Goal: Task Accomplishment & Management: Manage account settings

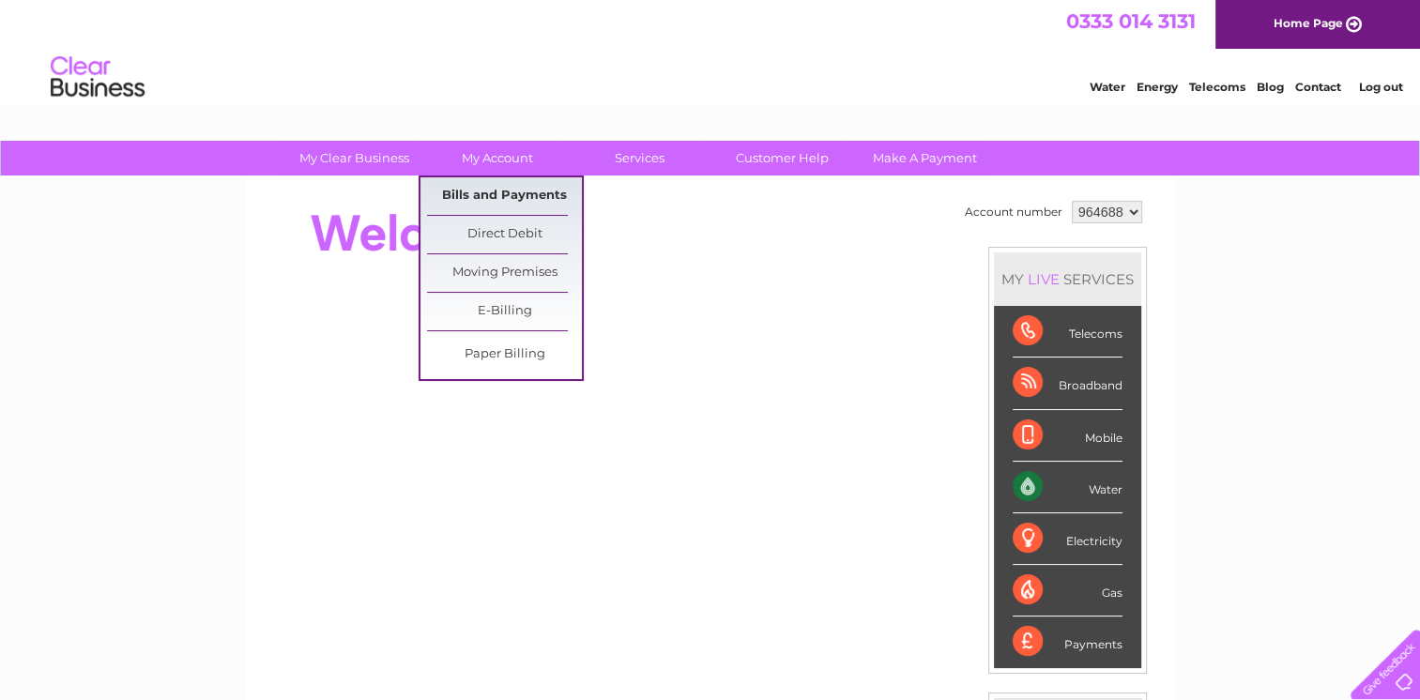
click at [505, 191] on link "Bills and Payments" at bounding box center [504, 196] width 155 height 38
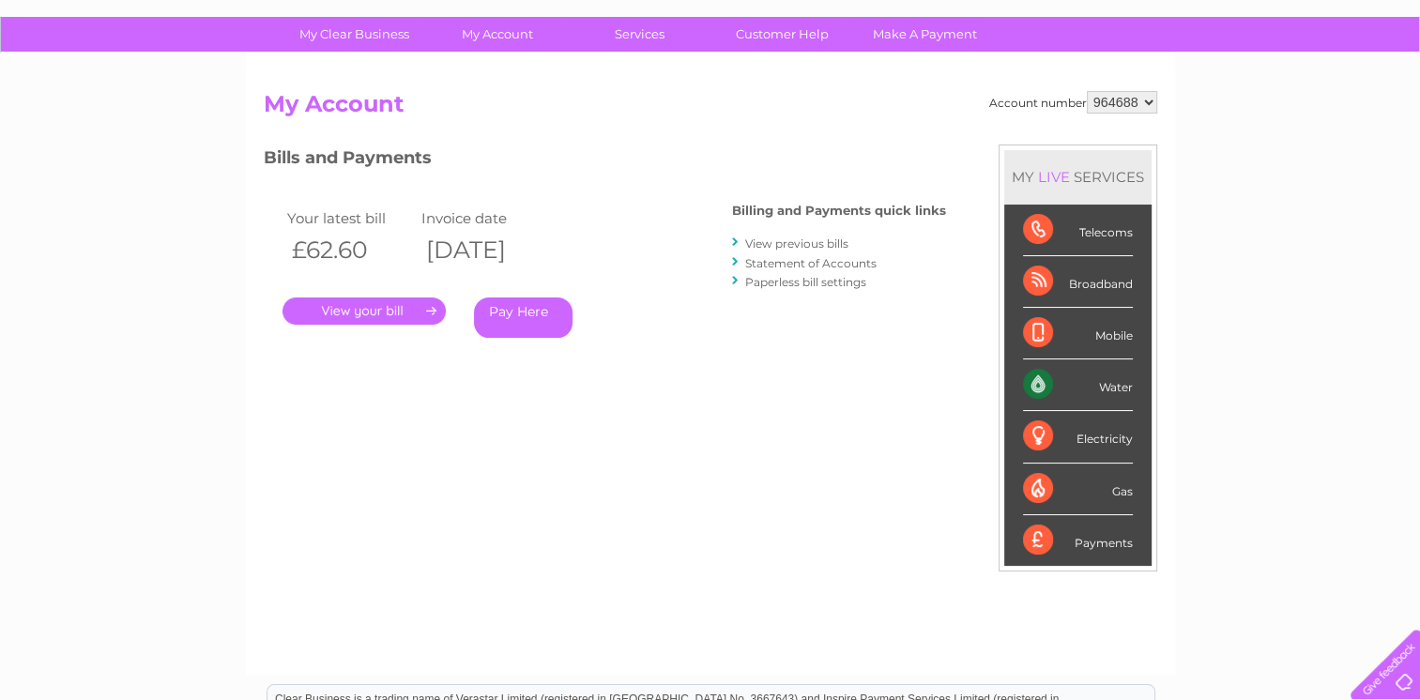
scroll to position [94, 0]
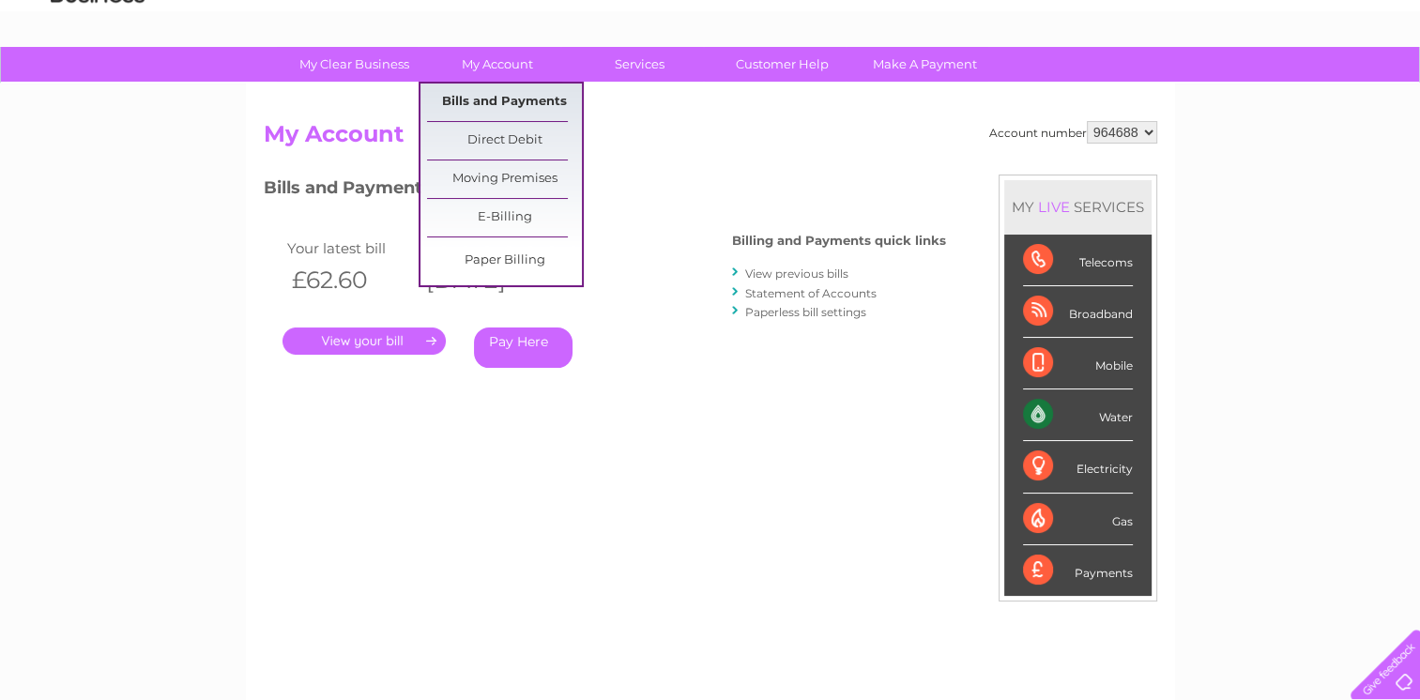
click at [541, 98] on link "Bills and Payments" at bounding box center [504, 103] width 155 height 38
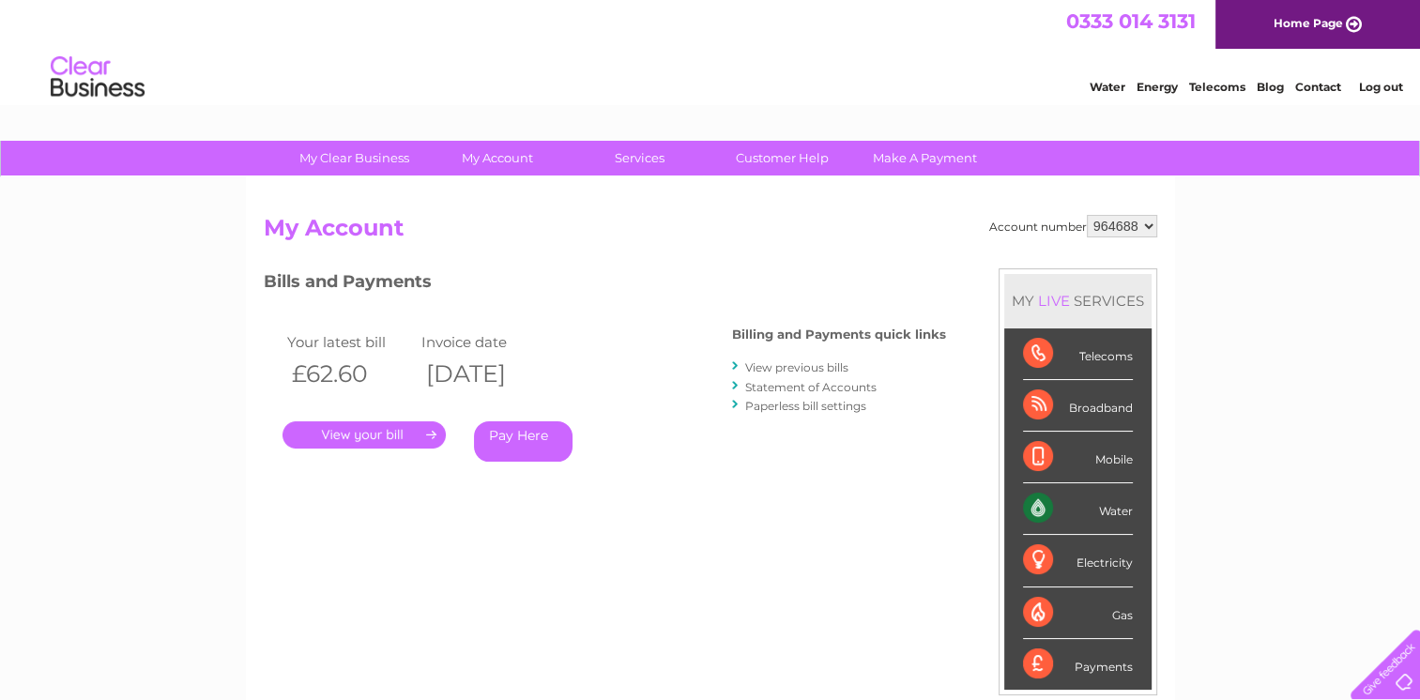
click at [837, 366] on link "View previous bills" at bounding box center [796, 367] width 103 height 14
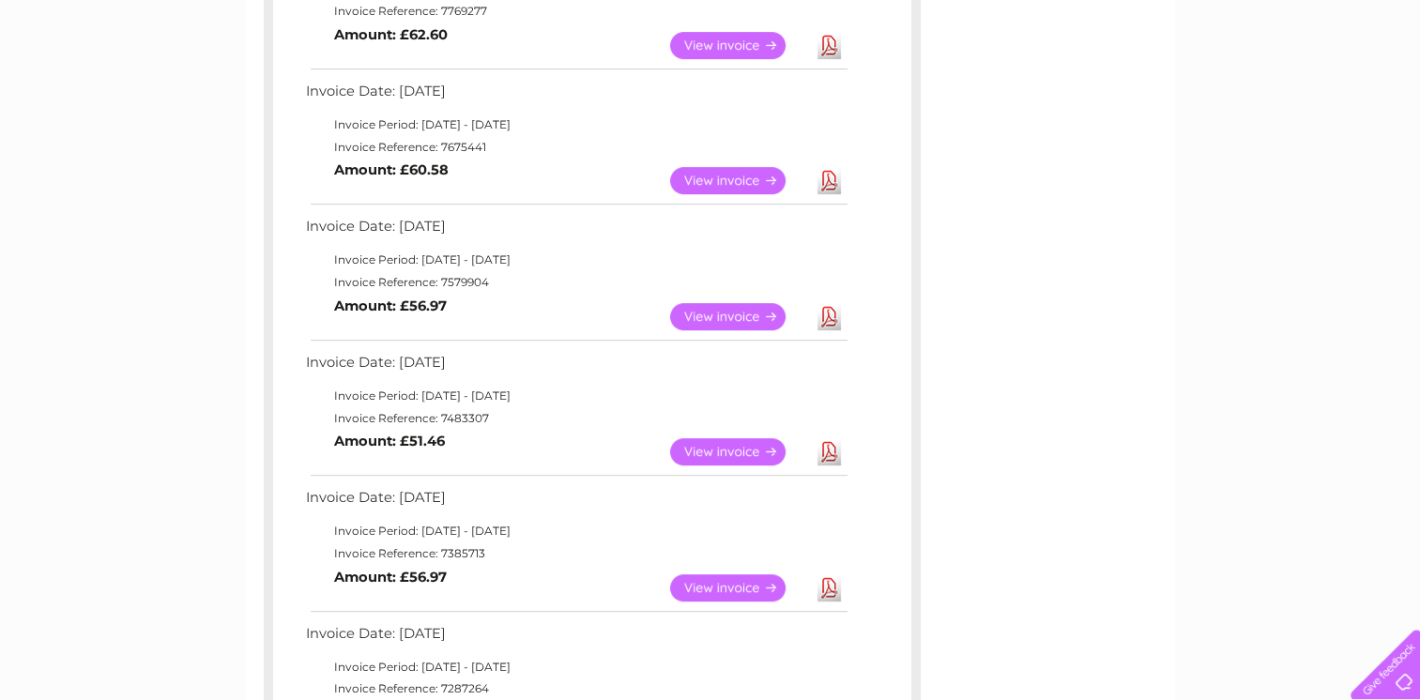
scroll to position [844, 0]
